Goal: Information Seeking & Learning: Learn about a topic

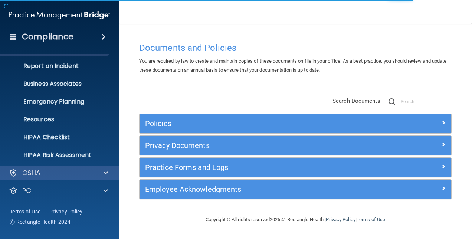
scroll to position [69, 0]
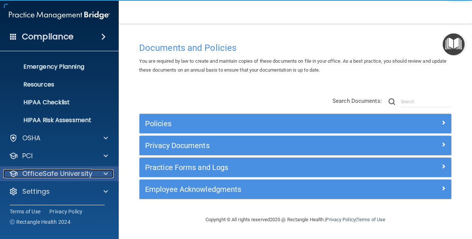
click at [60, 175] on p "OfficeSafe University" at bounding box center [57, 173] width 70 height 9
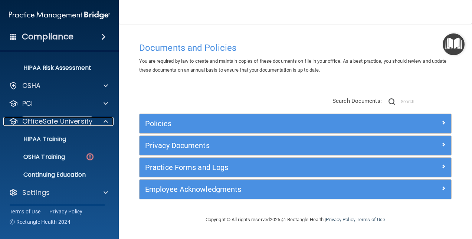
scroll to position [122, 0]
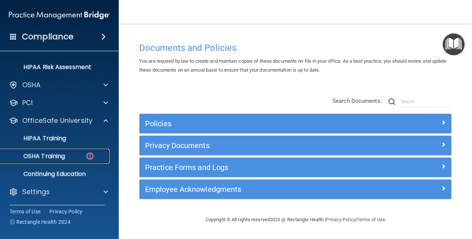
click at [57, 157] on p "OSHA Training" at bounding box center [35, 156] width 60 height 7
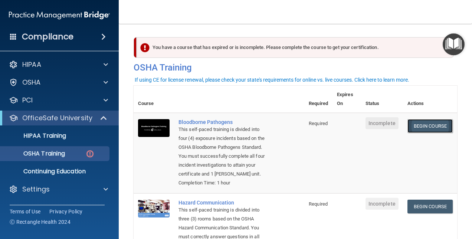
click at [424, 125] on link "Begin Course" at bounding box center [430, 126] width 45 height 14
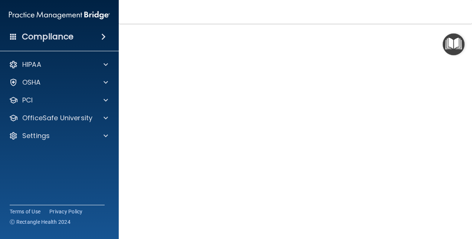
scroll to position [14, 0]
click at [323, 36] on h4 "Bloodborne Pathogens Training" at bounding box center [295, 34] width 313 height 10
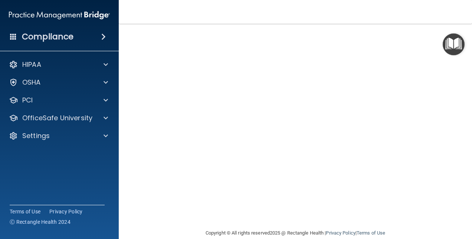
scroll to position [79, 0]
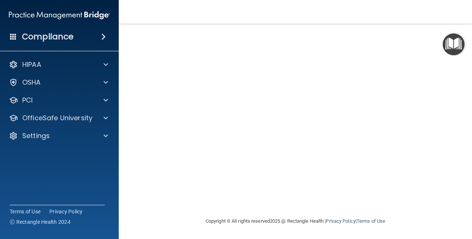
click at [403, 12] on nav "Toggle navigation Debbie Gabbard dgabbard@imagendentalpartners.com Manage My En…" at bounding box center [295, 12] width 353 height 24
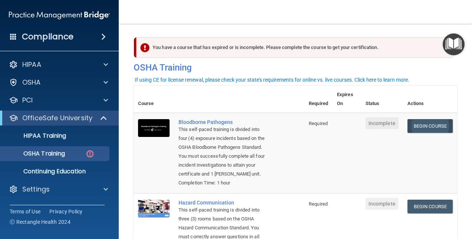
click at [429, 127] on link "Begin Course" at bounding box center [430, 126] width 45 height 14
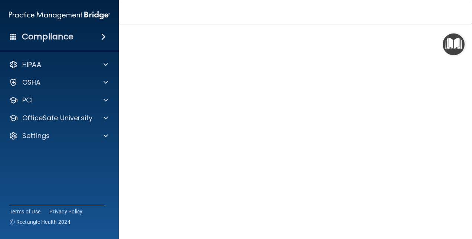
scroll to position [52, 0]
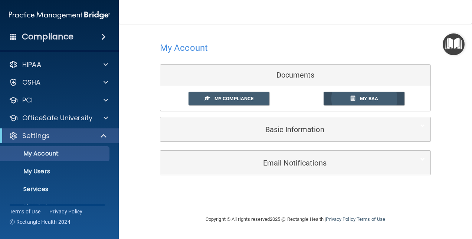
click at [353, 96] on span at bounding box center [352, 98] width 5 height 5
click at [241, 97] on span "My Compliance" at bounding box center [234, 99] width 39 height 6
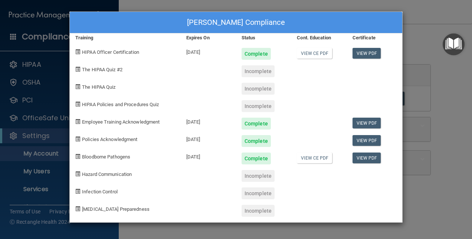
click at [419, 14] on div "Debbie Gabbard's Compliance Training Expires On Status Cont. Education Certific…" at bounding box center [236, 119] width 472 height 239
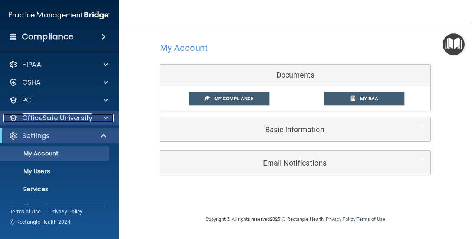
click at [53, 118] on p "OfficeSafe University" at bounding box center [57, 118] width 70 height 9
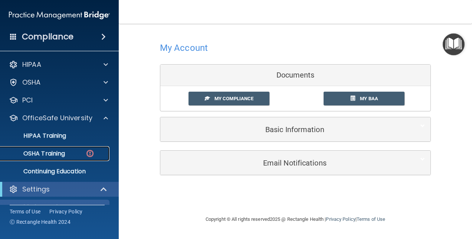
click at [47, 154] on p "OSHA Training" at bounding box center [35, 153] width 60 height 7
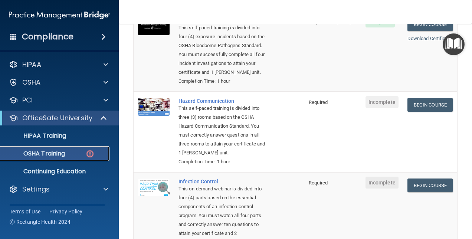
scroll to position [111, 0]
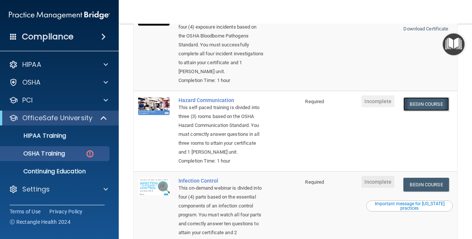
click at [428, 103] on link "Begin Course" at bounding box center [426, 104] width 45 height 14
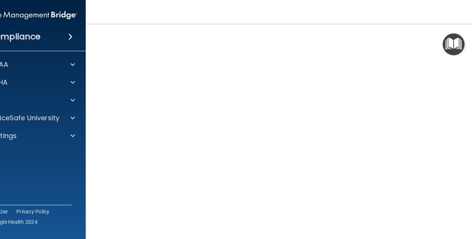
scroll to position [40, 0]
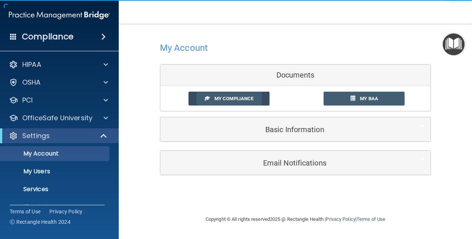
click at [235, 97] on span "My Compliance" at bounding box center [234, 99] width 39 height 6
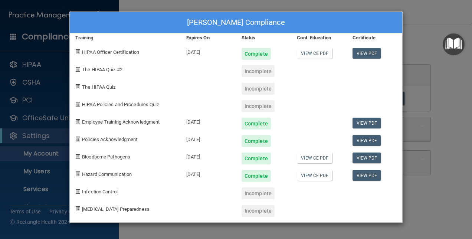
click at [42, 121] on div "Debbie Gabbard's Compliance Training Expires On Status Cont. Education Certific…" at bounding box center [236, 119] width 472 height 239
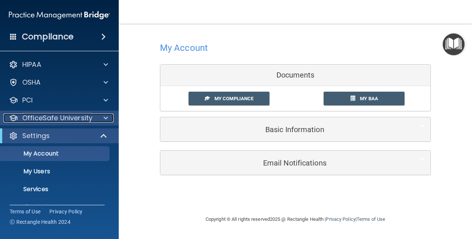
click at [46, 115] on p "OfficeSafe University" at bounding box center [57, 118] width 70 height 9
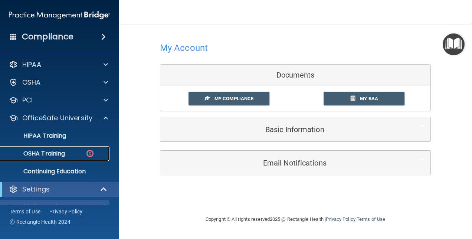
click at [57, 151] on p "OSHA Training" at bounding box center [35, 153] width 60 height 7
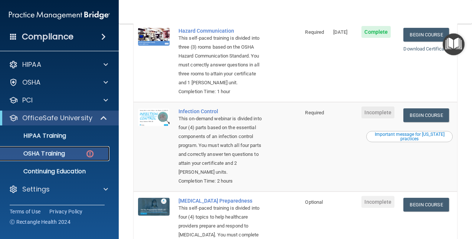
scroll to position [186, 0]
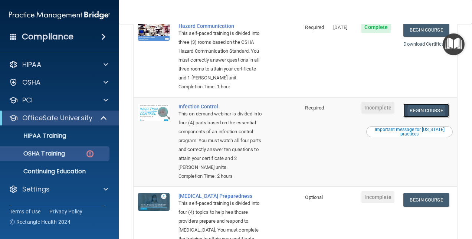
click at [424, 116] on link "Begin Course" at bounding box center [426, 111] width 45 height 14
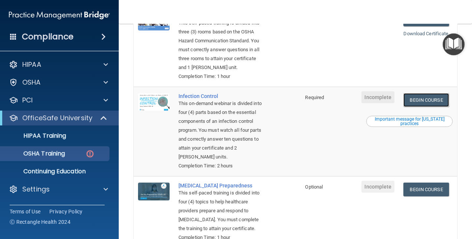
scroll to position [159, 0]
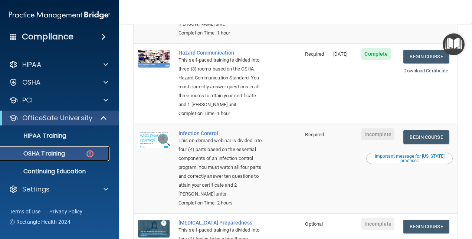
click at [42, 153] on p "OSHA Training" at bounding box center [35, 153] width 60 height 7
click at [427, 144] on link "Begin Course" at bounding box center [426, 137] width 45 height 14
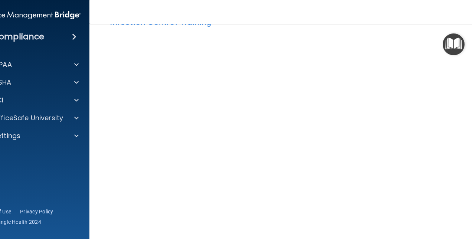
scroll to position [37, 0]
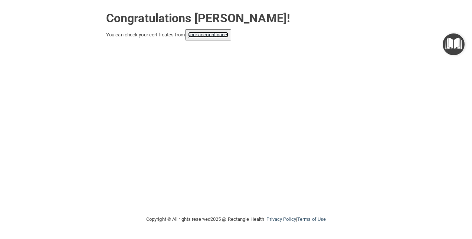
click at [209, 36] on link "your account page!" at bounding box center [208, 35] width 40 height 6
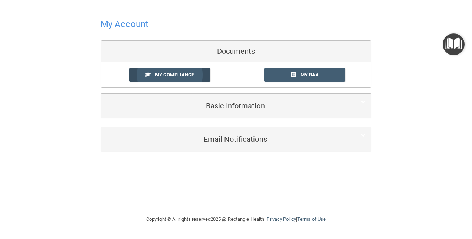
click at [174, 75] on span "My Compliance" at bounding box center [174, 75] width 39 height 6
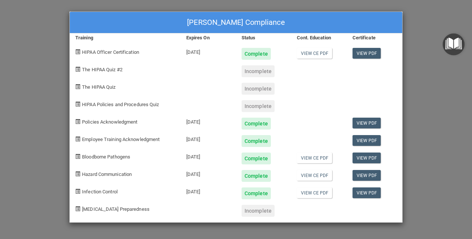
drag, startPoint x: 437, startPoint y: 96, endPoint x: 432, endPoint y: 98, distance: 5.8
click at [437, 97] on div "Debbie Gabbard's Compliance Training Expires On Status Cont. Education Certific…" at bounding box center [236, 119] width 472 height 239
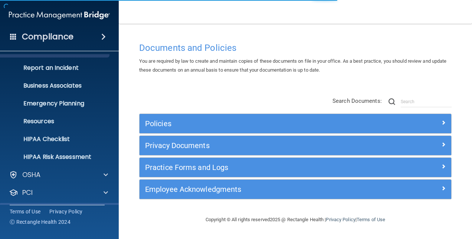
scroll to position [69, 0]
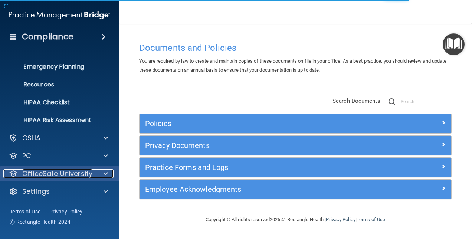
click at [61, 174] on p "OfficeSafe University" at bounding box center [57, 173] width 70 height 9
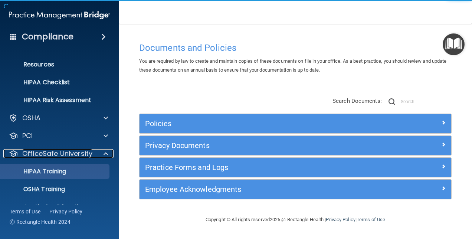
scroll to position [106, 0]
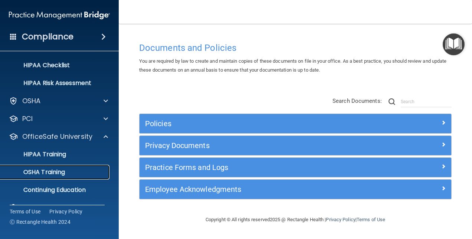
click at [52, 171] on p "OSHA Training" at bounding box center [35, 172] width 60 height 7
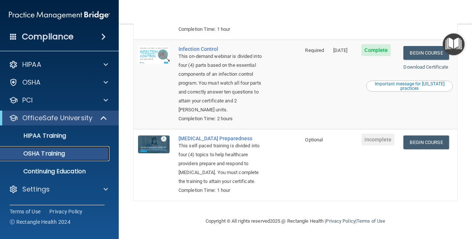
scroll to position [249, 0]
click at [409, 135] on link "Begin Course" at bounding box center [426, 142] width 45 height 14
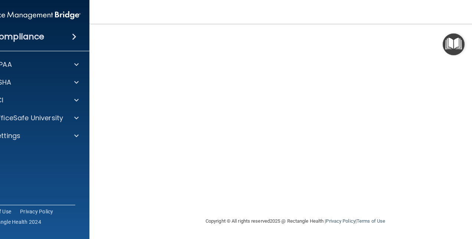
scroll to position [23, 0]
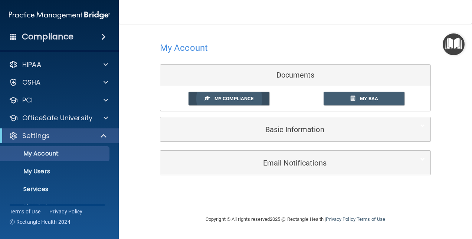
click at [237, 97] on span "My Compliance" at bounding box center [234, 99] width 39 height 6
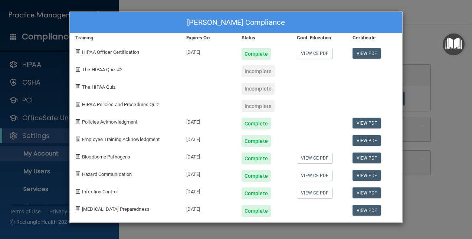
click at [94, 71] on span "The HIPAA Quiz #2" at bounding box center [102, 70] width 40 height 6
click at [78, 67] on span at bounding box center [77, 69] width 5 height 5
click at [420, 57] on div "[PERSON_NAME] Compliance Training Expires On Status Cont. Education Certificate…" at bounding box center [236, 119] width 472 height 239
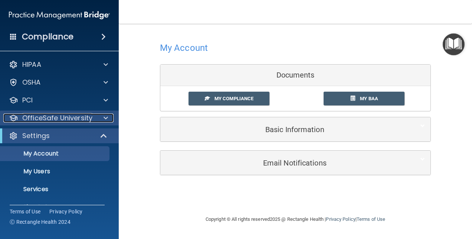
click at [55, 116] on p "OfficeSafe University" at bounding box center [57, 118] width 70 height 9
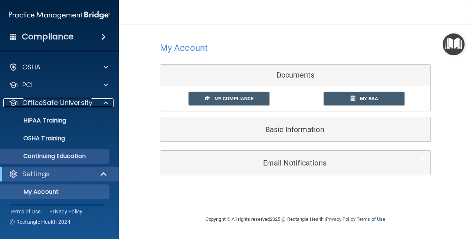
scroll to position [37, 0]
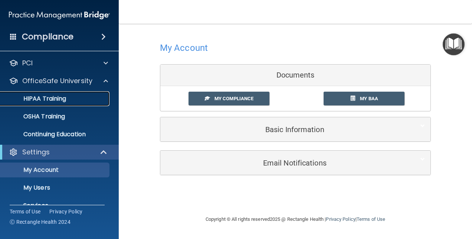
click at [50, 101] on p "HIPAA Training" at bounding box center [35, 98] width 61 height 7
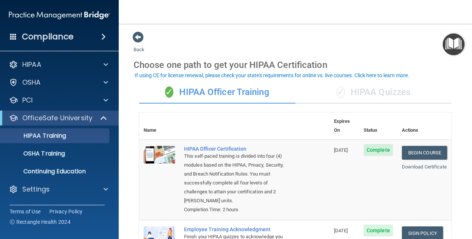
click at [396, 92] on div "✓ HIPAA Quizzes" at bounding box center [373, 92] width 156 height 22
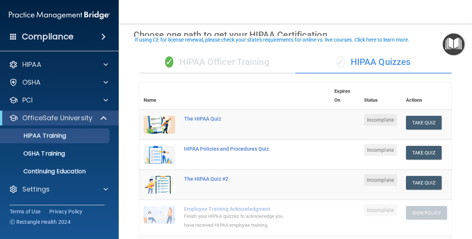
scroll to position [37, 0]
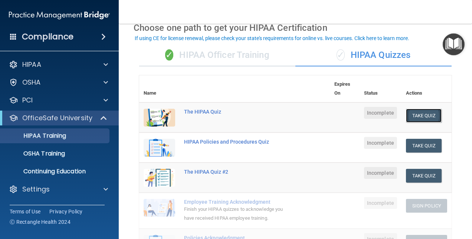
click at [420, 117] on button "Take Quiz" at bounding box center [424, 116] width 36 height 14
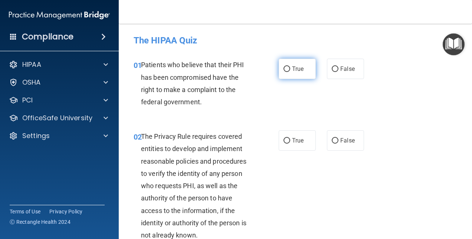
click at [280, 68] on label "True" at bounding box center [297, 69] width 37 height 20
click at [284, 68] on input "True" at bounding box center [287, 69] width 7 height 6
radio input "true"
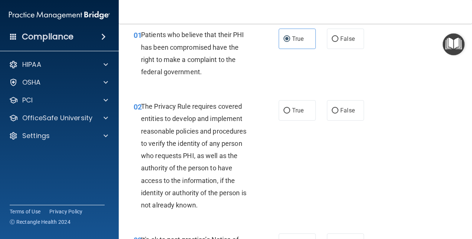
scroll to position [37, 0]
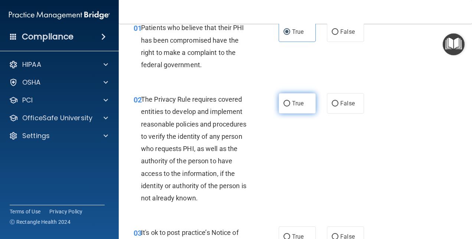
click at [285, 102] on input "True" at bounding box center [287, 104] width 7 height 6
radio input "true"
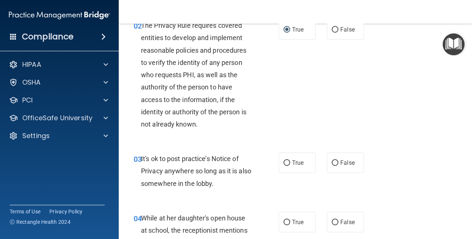
scroll to position [111, 0]
click at [284, 160] on input "True" at bounding box center [287, 163] width 7 height 6
radio input "true"
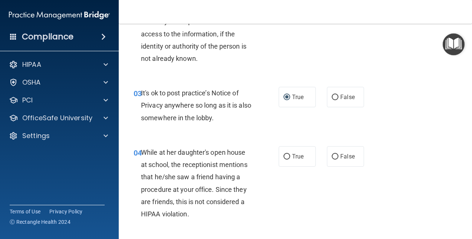
scroll to position [186, 0]
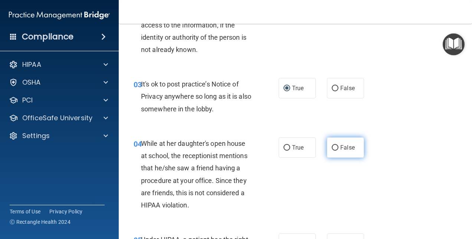
click at [333, 145] on input "False" at bounding box center [335, 148] width 7 height 6
radio input "true"
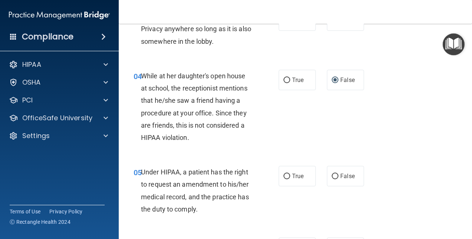
scroll to position [297, 0]
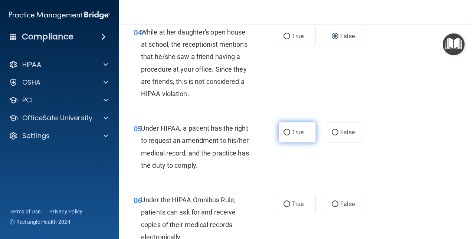
click at [284, 130] on input "True" at bounding box center [287, 133] width 7 height 6
radio input "true"
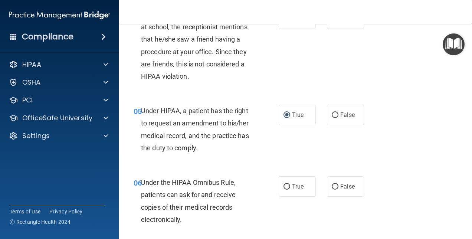
scroll to position [371, 0]
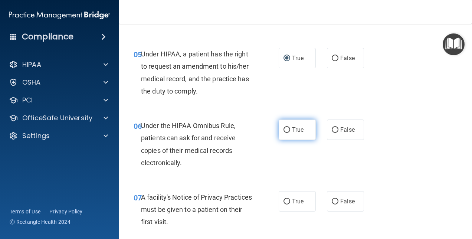
click at [287, 130] on label "True" at bounding box center [297, 130] width 37 height 20
click at [287, 130] on input "True" at bounding box center [287, 130] width 7 height 6
radio input "true"
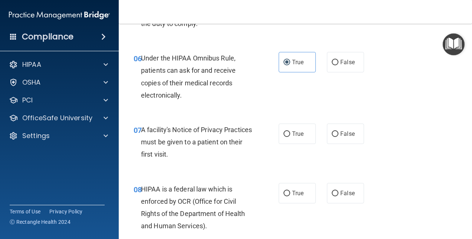
scroll to position [445, 0]
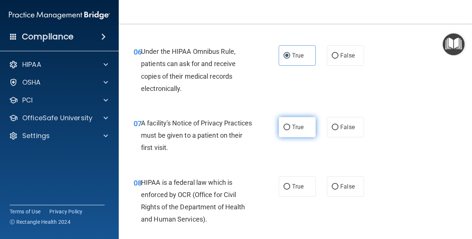
click at [284, 127] on input "True" at bounding box center [287, 128] width 7 height 6
radio input "true"
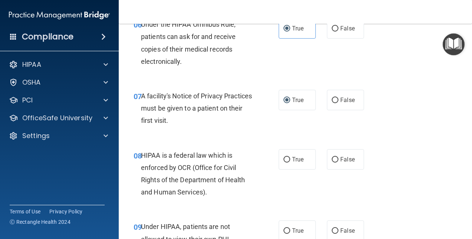
scroll to position [483, 0]
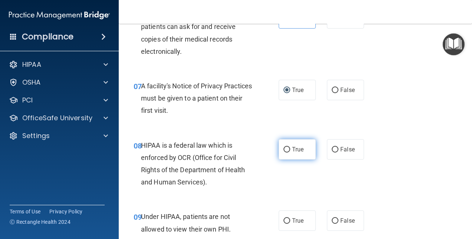
click at [287, 146] on label "True" at bounding box center [297, 149] width 37 height 20
click at [287, 147] on input "True" at bounding box center [287, 150] width 7 height 6
radio input "true"
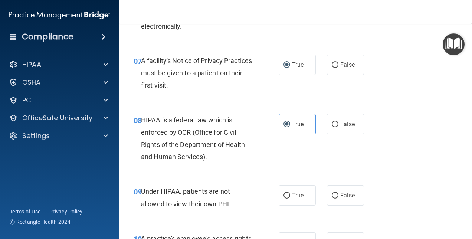
scroll to position [520, 0]
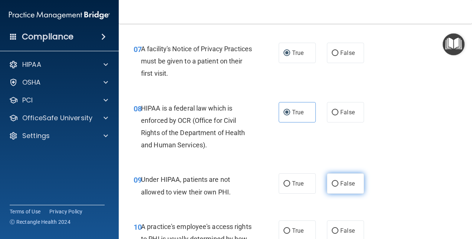
click at [333, 182] on input "False" at bounding box center [335, 184] width 7 height 6
radio input "true"
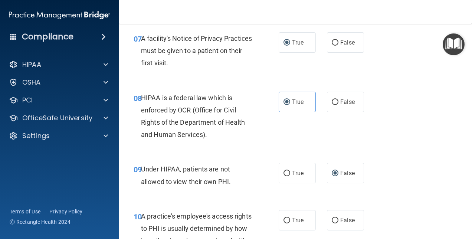
scroll to position [594, 0]
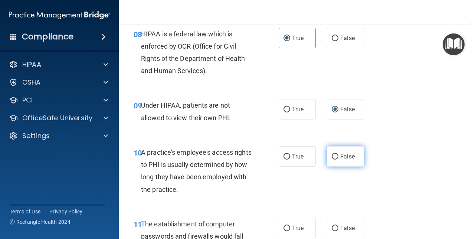
click at [333, 157] on input "False" at bounding box center [335, 157] width 7 height 6
radio input "true"
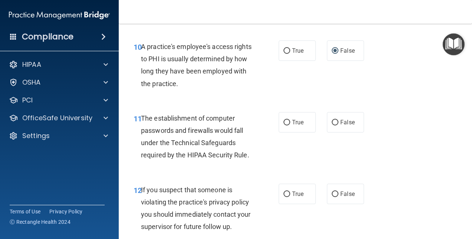
scroll to position [705, 0]
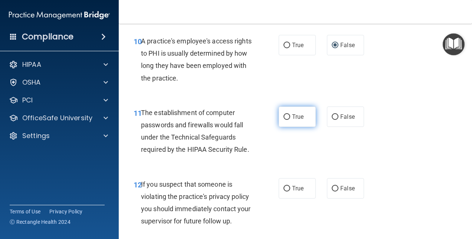
click at [286, 116] on input "True" at bounding box center [287, 117] width 7 height 6
radio input "true"
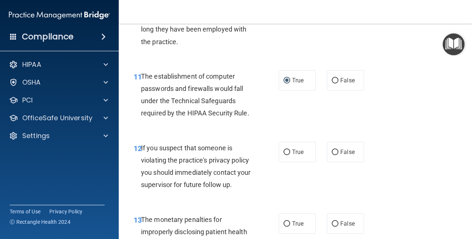
scroll to position [780, 0]
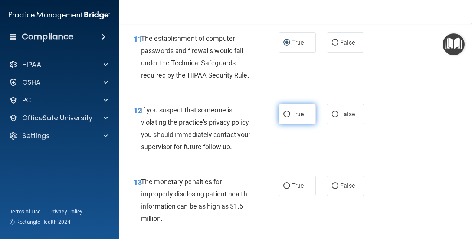
click at [284, 114] on input "True" at bounding box center [287, 115] width 7 height 6
radio input "true"
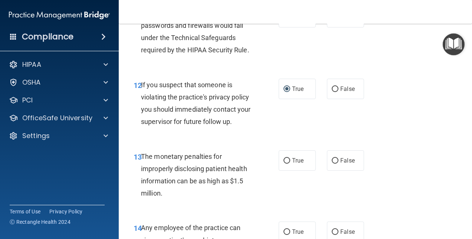
scroll to position [817, 0]
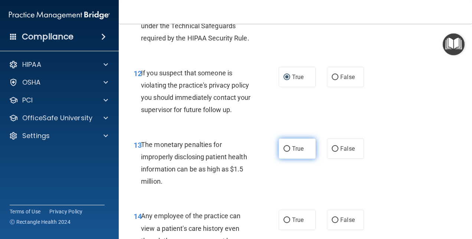
click at [284, 147] on input "True" at bounding box center [287, 149] width 7 height 6
radio input "true"
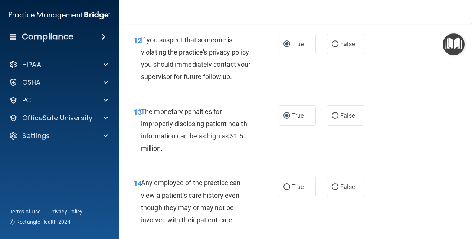
scroll to position [891, 0]
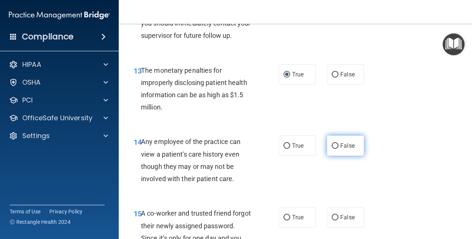
drag, startPoint x: 331, startPoint y: 143, endPoint x: 337, endPoint y: 145, distance: 6.1
click at [332, 143] on input "False" at bounding box center [335, 146] width 7 height 6
radio input "true"
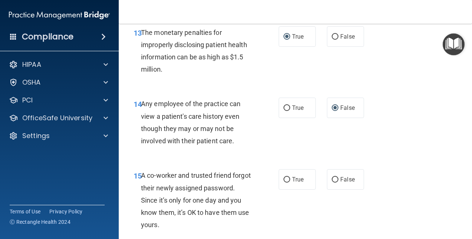
scroll to position [965, 0]
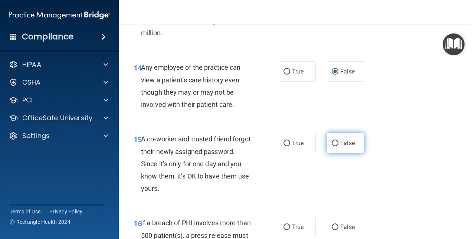
drag, startPoint x: 331, startPoint y: 141, endPoint x: 338, endPoint y: 140, distance: 7.1
click at [334, 141] on input "False" at bounding box center [335, 144] width 7 height 6
radio input "true"
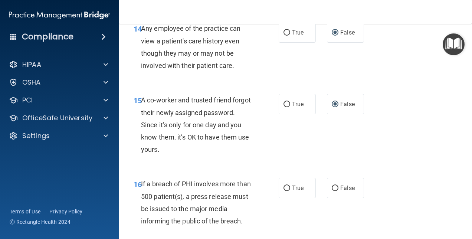
scroll to position [1077, 0]
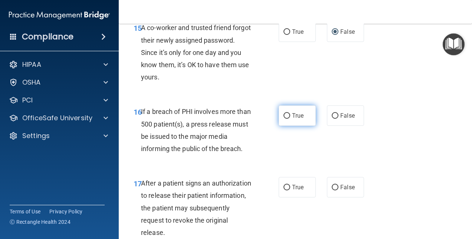
click at [285, 114] on input "True" at bounding box center [287, 116] width 7 height 6
radio input "true"
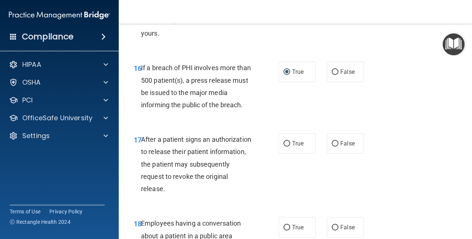
scroll to position [1151, 0]
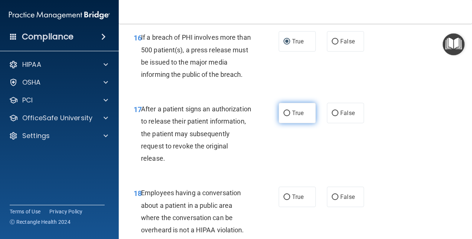
click at [284, 113] on input "True" at bounding box center [287, 114] width 7 height 6
radio input "true"
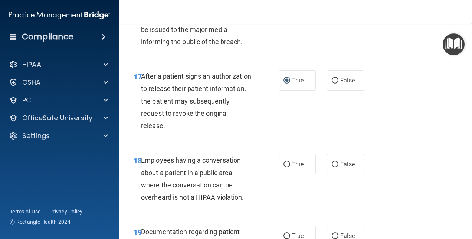
scroll to position [1262, 0]
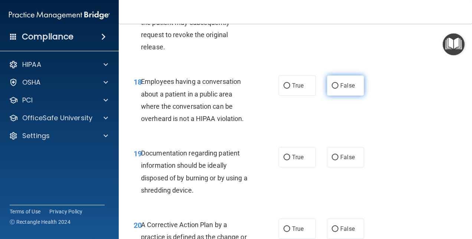
click at [332, 88] on input "False" at bounding box center [335, 86] width 7 height 6
radio input "true"
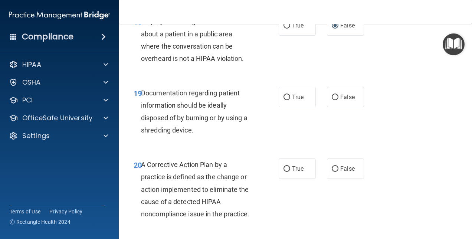
scroll to position [1336, 0]
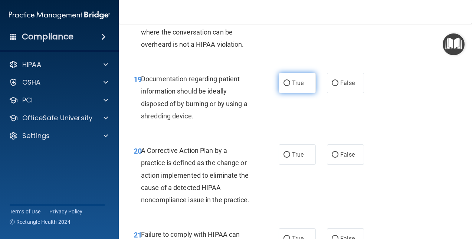
click at [284, 81] on input "True" at bounding box center [287, 84] width 7 height 6
radio input "true"
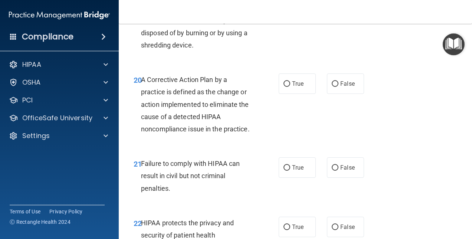
scroll to position [1411, 0]
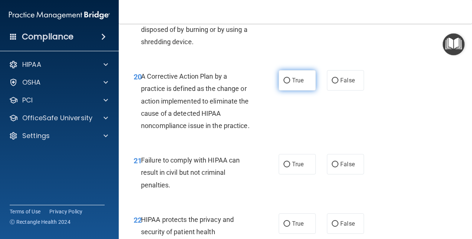
click at [287, 81] on label "True" at bounding box center [297, 80] width 37 height 20
click at [287, 81] on input "True" at bounding box center [287, 81] width 7 height 6
radio input "true"
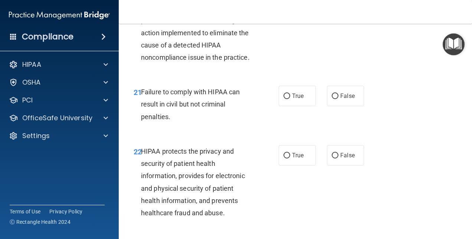
scroll to position [1485, 0]
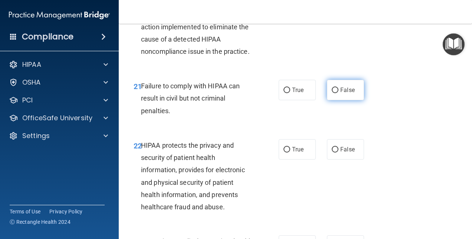
drag, startPoint x: 331, startPoint y: 101, endPoint x: 333, endPoint y: 105, distance: 4.3
click at [332, 93] on input "False" at bounding box center [335, 91] width 7 height 6
radio input "true"
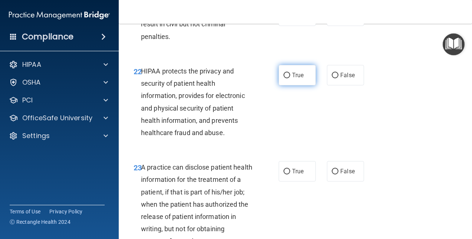
drag, startPoint x: 284, startPoint y: 86, endPoint x: 295, endPoint y: 86, distance: 11.5
click at [287, 85] on label "True" at bounding box center [297, 75] width 37 height 20
click at [287, 78] on input "True" at bounding box center [287, 76] width 7 height 6
radio input "true"
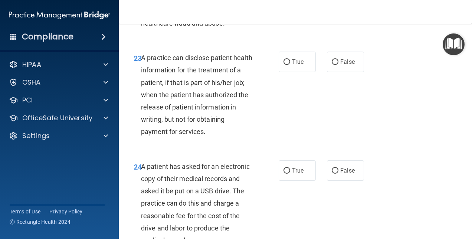
scroll to position [1671, 0]
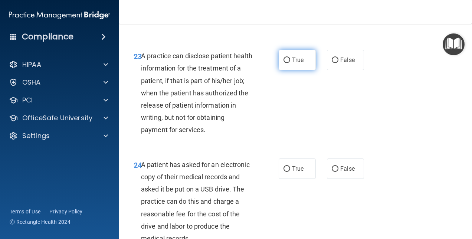
click at [284, 63] on input "True" at bounding box center [287, 61] width 7 height 6
radio input "true"
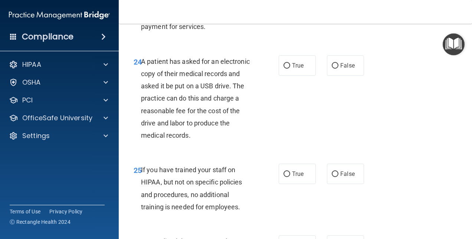
scroll to position [1782, 0]
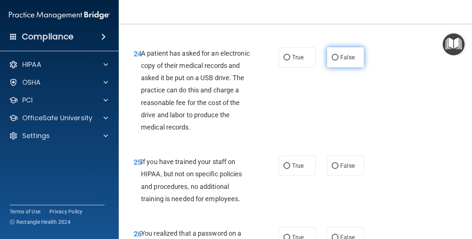
click at [332, 61] on input "False" at bounding box center [335, 58] width 7 height 6
radio input "true"
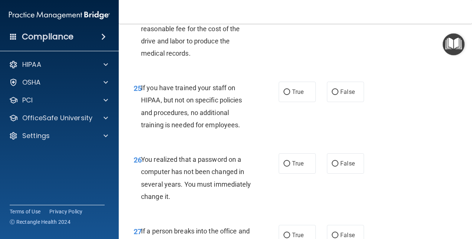
scroll to position [1856, 0]
click at [332, 95] on input "False" at bounding box center [335, 92] width 7 height 6
radio input "true"
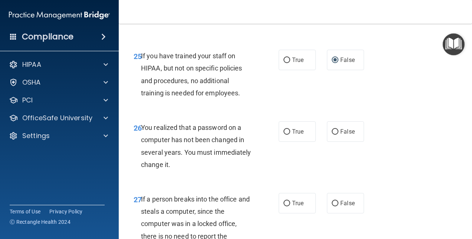
scroll to position [1930, 0]
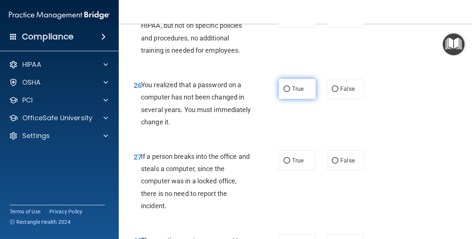
drag, startPoint x: 284, startPoint y: 99, endPoint x: 287, endPoint y: 102, distance: 4.5
click at [287, 92] on input "True" at bounding box center [287, 89] width 7 height 6
radio input "true"
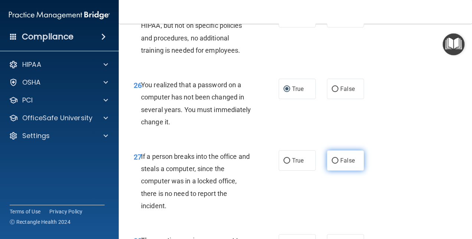
drag, startPoint x: 333, startPoint y: 171, endPoint x: 338, endPoint y: 174, distance: 5.8
click at [333, 164] on input "False" at bounding box center [335, 161] width 7 height 6
radio input "true"
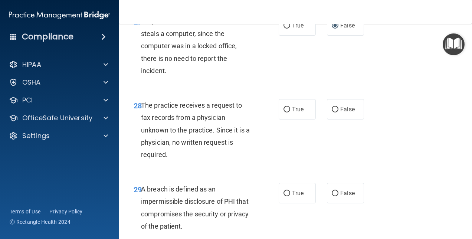
scroll to position [2079, 0]
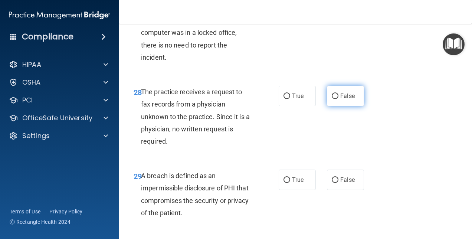
drag, startPoint x: 331, startPoint y: 107, endPoint x: 320, endPoint y: 114, distance: 12.7
click at [332, 99] on input "False" at bounding box center [335, 97] width 7 height 6
radio input "true"
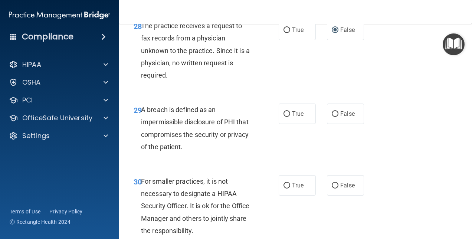
scroll to position [2153, 0]
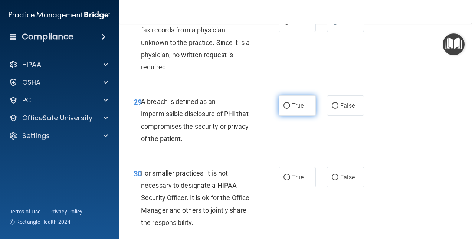
click at [284, 109] on input "True" at bounding box center [287, 106] width 7 height 6
radio input "true"
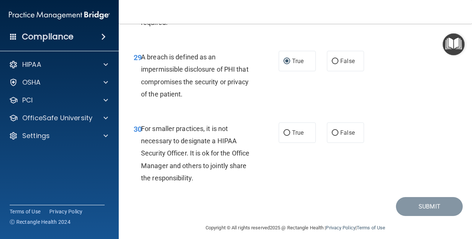
scroll to position [2216, 0]
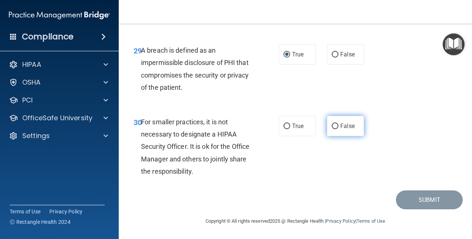
click at [332, 126] on input "False" at bounding box center [335, 127] width 7 height 6
radio input "true"
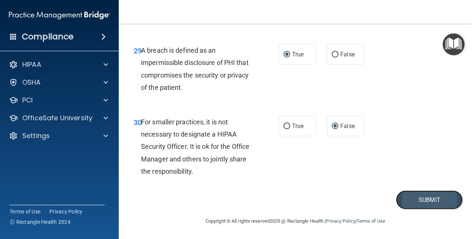
click at [420, 204] on button "Submit" at bounding box center [429, 199] width 67 height 19
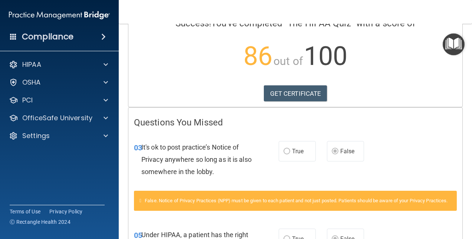
scroll to position [74, 0]
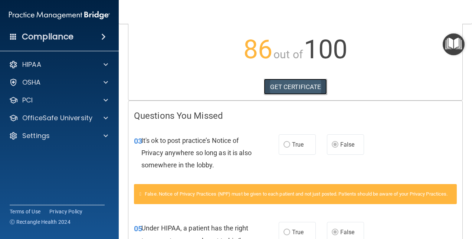
click at [302, 87] on link "GET CERTIFICATE" at bounding box center [295, 87] width 63 height 16
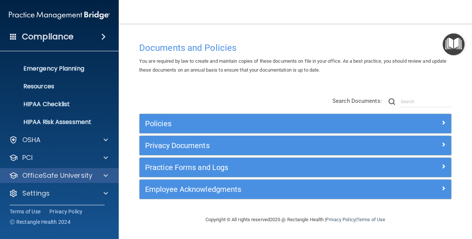
scroll to position [69, 0]
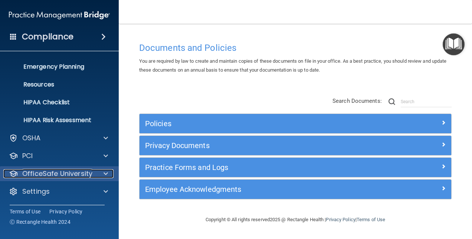
click at [55, 174] on p "OfficeSafe University" at bounding box center [57, 173] width 70 height 9
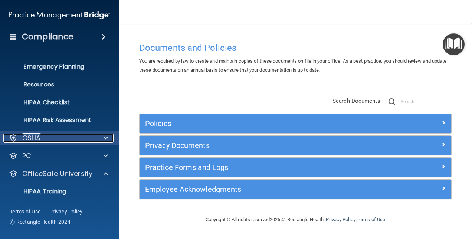
click at [50, 137] on div "OSHA" at bounding box center [49, 138] width 92 height 9
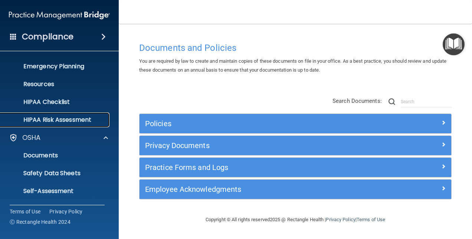
click at [62, 120] on p "HIPAA Risk Assessment" at bounding box center [55, 119] width 101 height 7
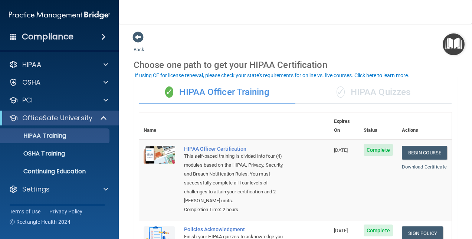
click at [390, 91] on div "✓ HIPAA Quizzes" at bounding box center [373, 92] width 156 height 22
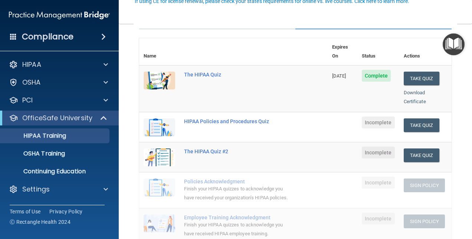
scroll to position [148, 0]
